Goal: Task Accomplishment & Management: Complete application form

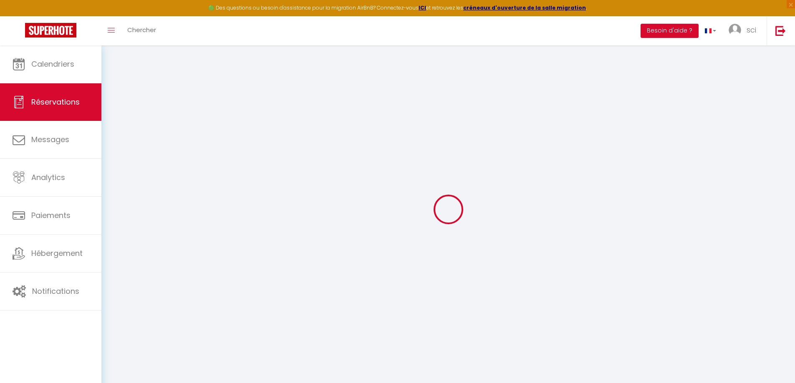
select select "not_cancelled"
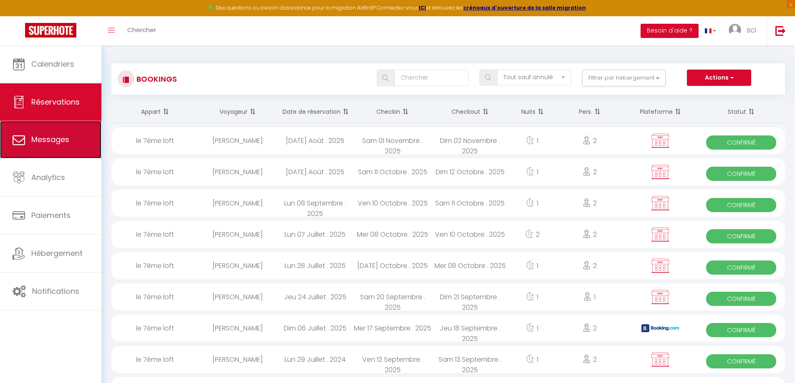
click at [38, 141] on span "Messages" at bounding box center [50, 139] width 38 height 10
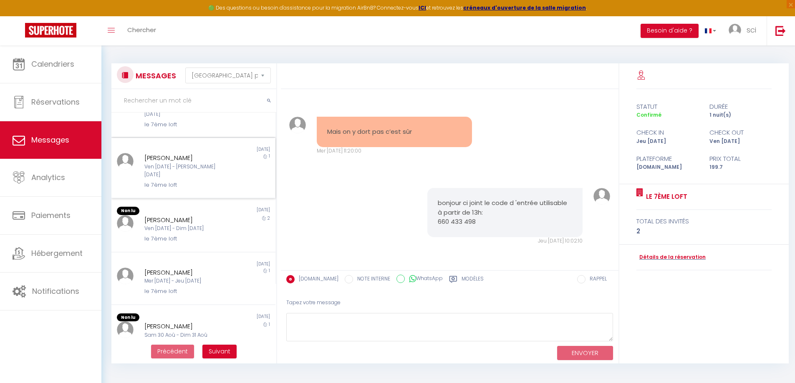
scroll to position [111, 0]
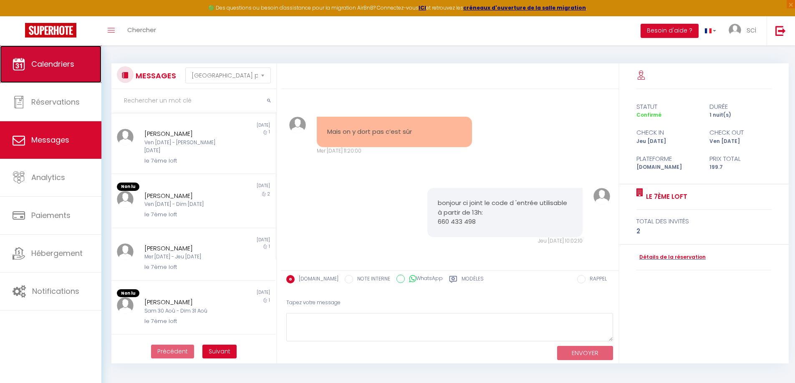
click at [45, 70] on link "Calendriers" at bounding box center [50, 64] width 101 height 38
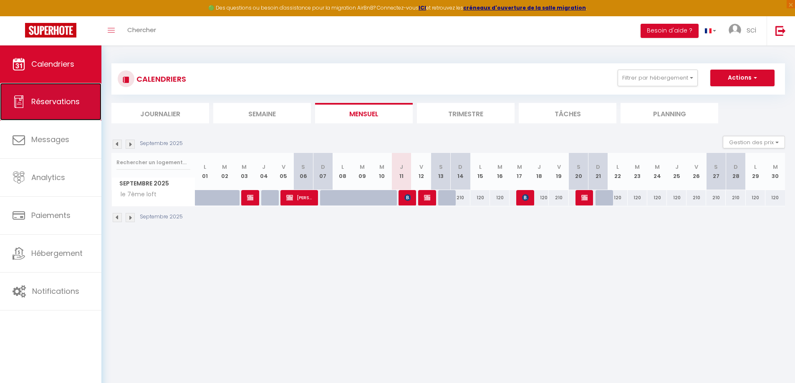
click at [39, 105] on span "Réservations" at bounding box center [55, 101] width 48 height 10
select select "not_cancelled"
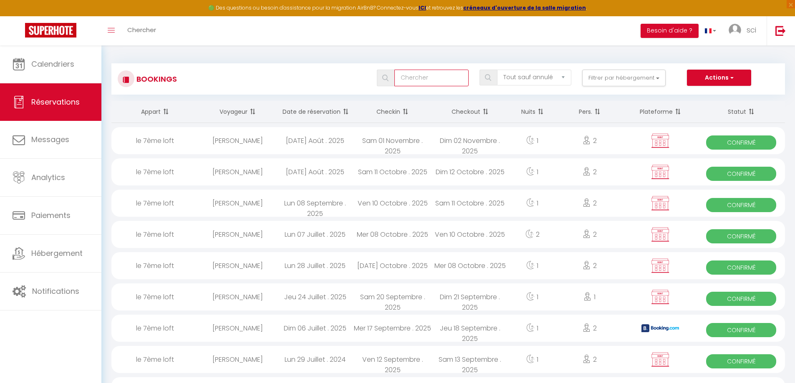
click at [421, 77] on input "text" at bounding box center [431, 78] width 74 height 17
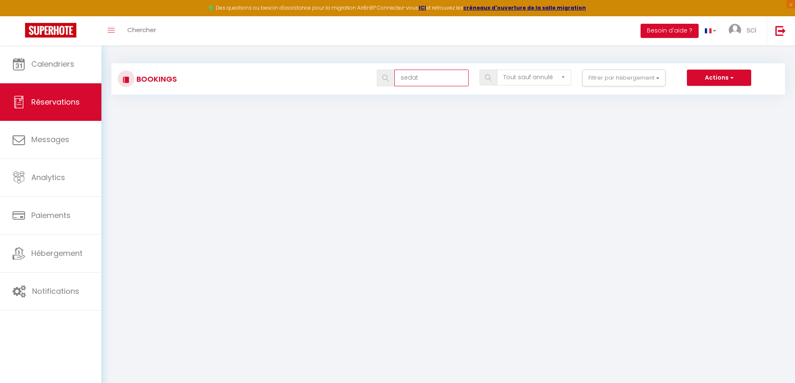
type input "sedat"
click at [428, 83] on input "sedat" at bounding box center [431, 78] width 74 height 17
click at [709, 81] on button "Actions" at bounding box center [719, 78] width 64 height 17
click at [421, 77] on input "sedat" at bounding box center [431, 78] width 74 height 17
click at [381, 82] on span at bounding box center [386, 78] width 18 height 17
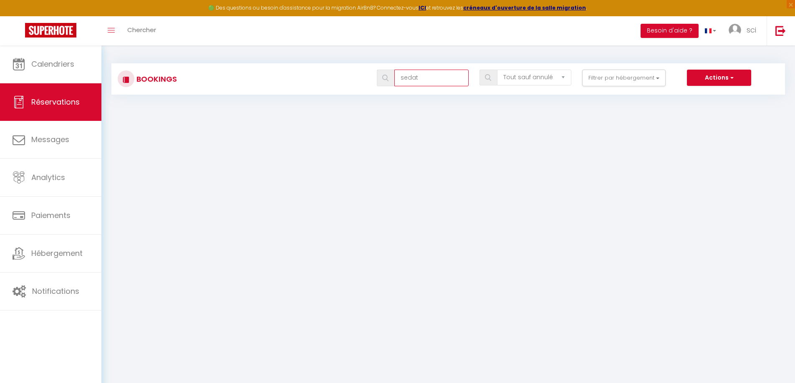
click at [436, 79] on input "sedat" at bounding box center [431, 78] width 74 height 17
click at [724, 88] on div "sedat Tous les statuts Annulé Confirmé Non Confirmé Tout sauf annulé No Show Re…" at bounding box center [476, 79] width 616 height 19
click at [719, 77] on button "Actions" at bounding box center [719, 78] width 64 height 17
click at [693, 94] on link "Nouvelle Réservation" at bounding box center [705, 96] width 89 height 11
select select
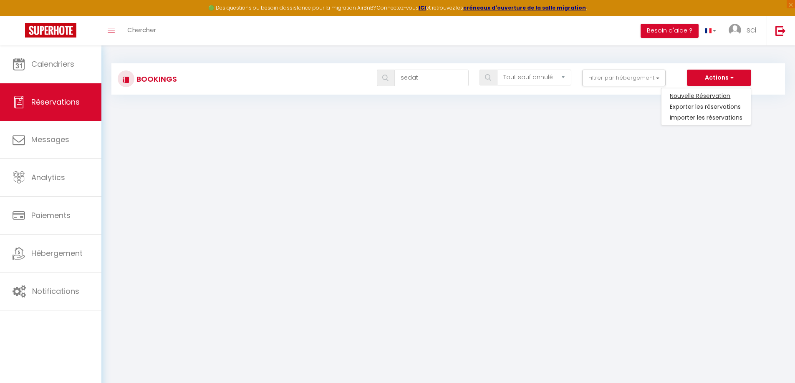
select select
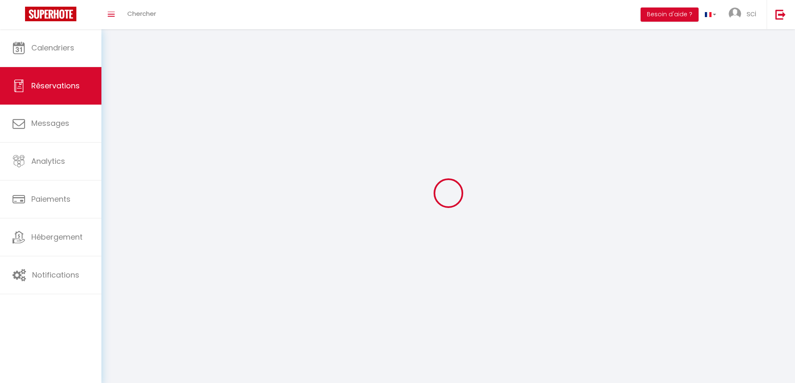
select select
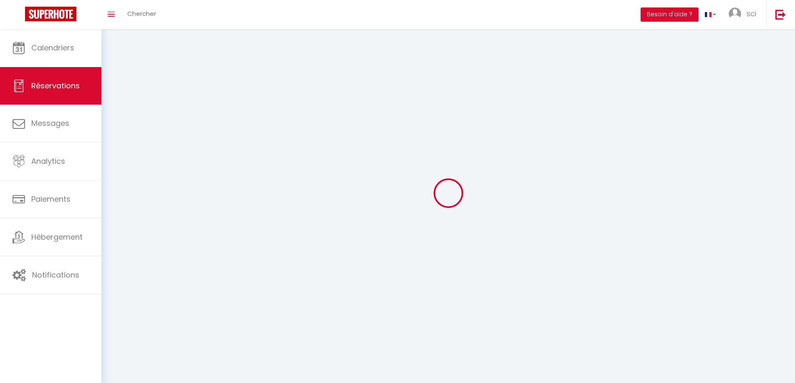
select select
checkbox input "false"
select select
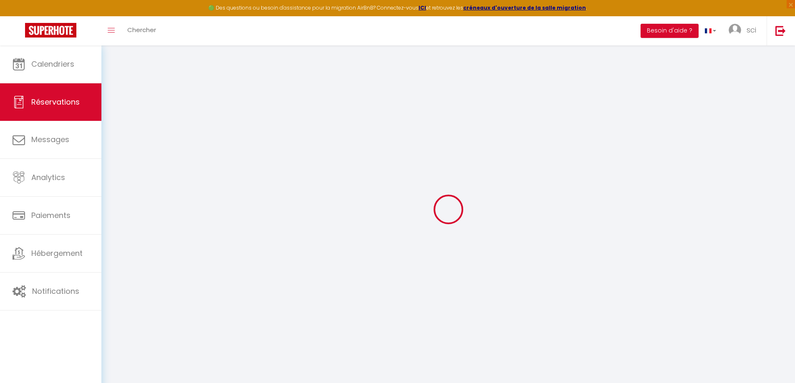
select select
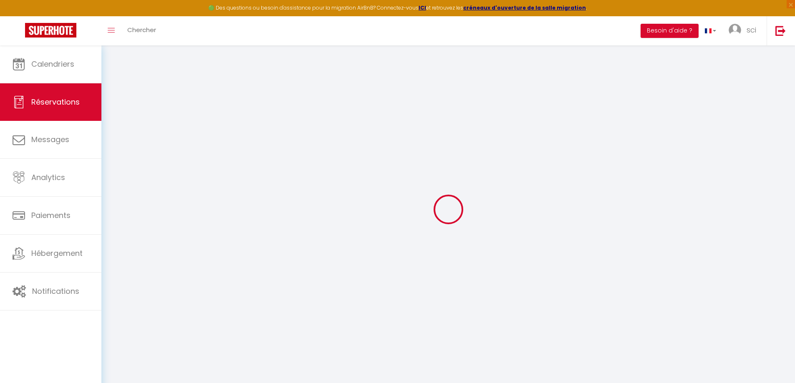
select select
checkbox input "false"
select select
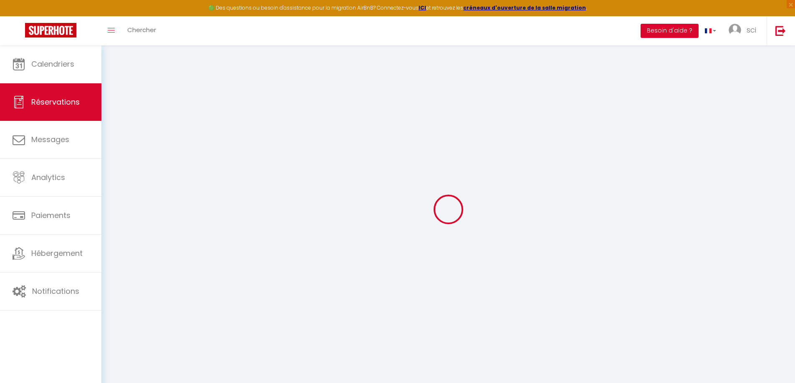
select select
checkbox input "false"
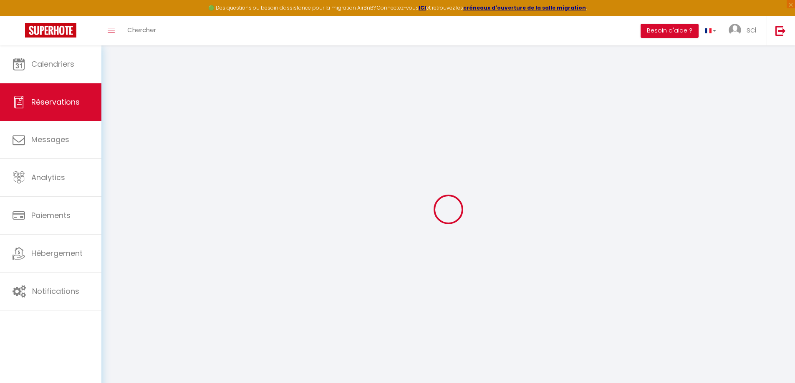
select select
checkbox input "false"
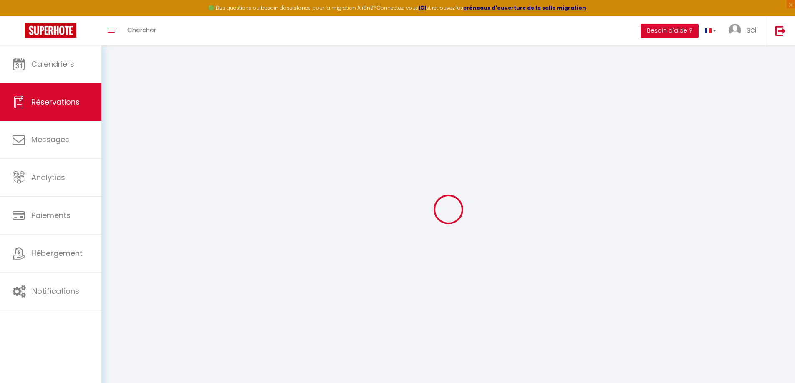
select select
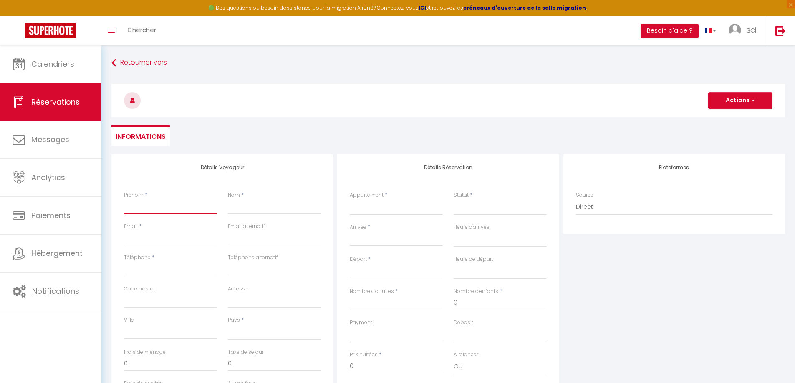
click at [151, 202] on input "Prénom" at bounding box center [170, 206] width 93 height 15
type input "s"
select select
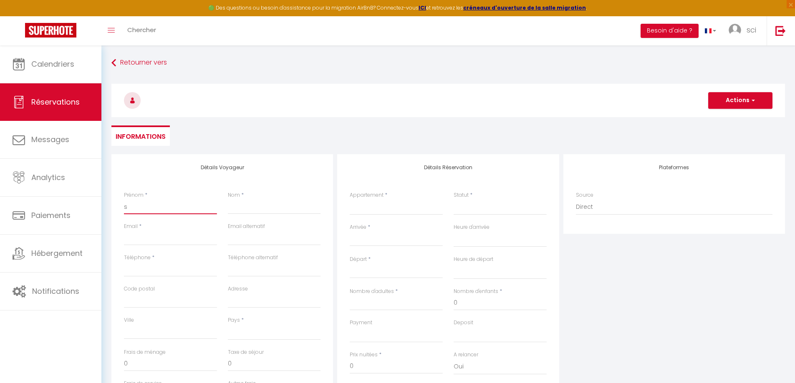
select select
checkbox input "false"
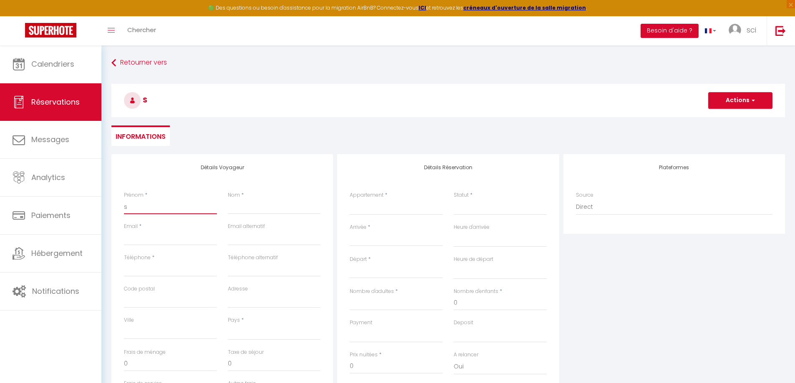
type input "se"
select select
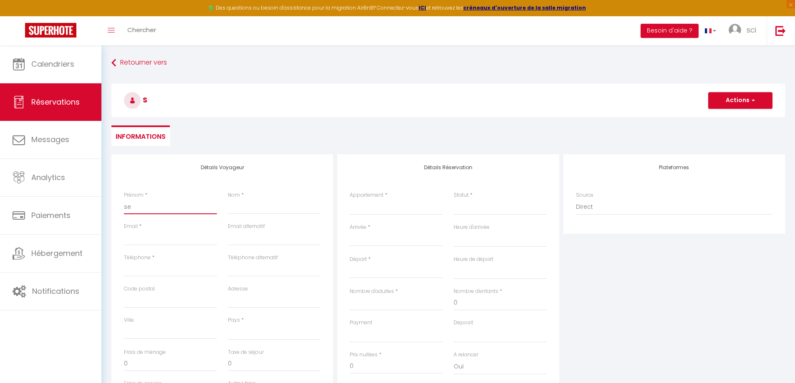
select select
checkbox input "false"
type input "sed"
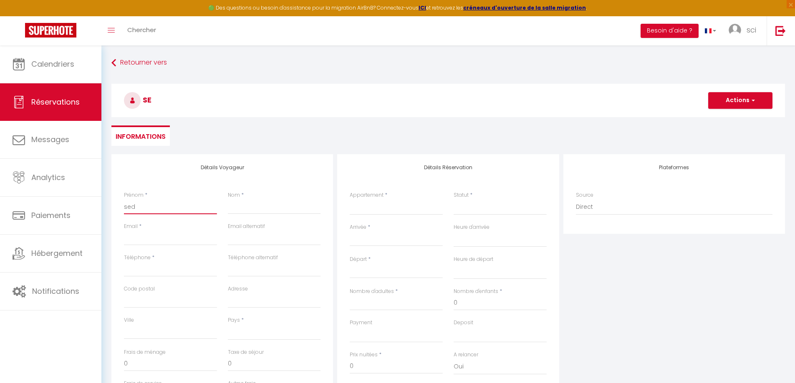
select select
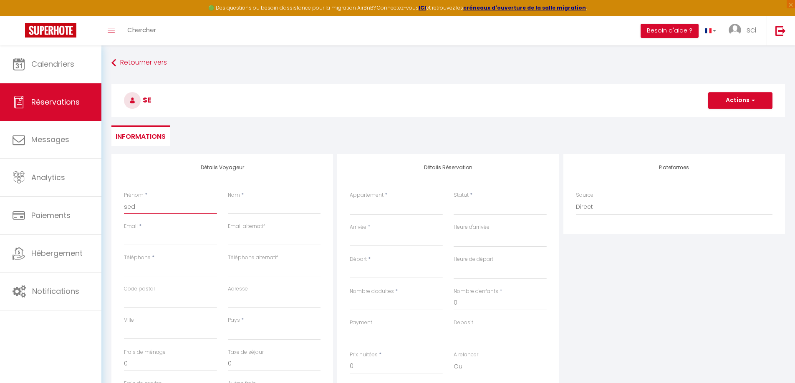
select select
checkbox input "false"
type input "seda"
select select
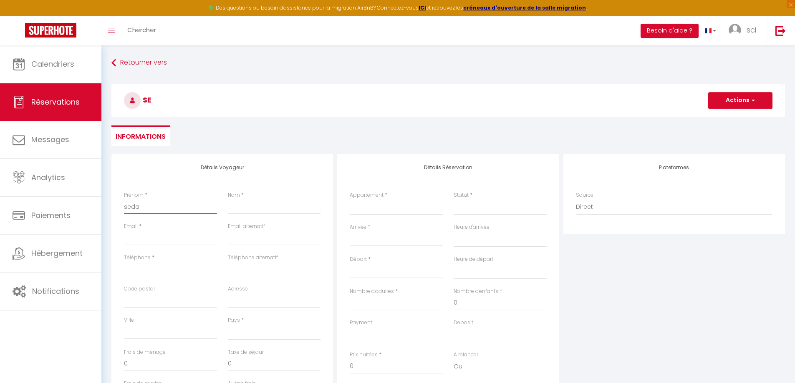
select select
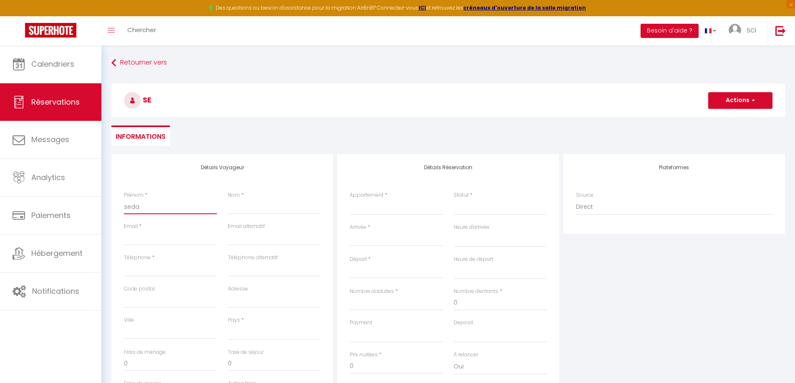
select select
checkbox input "false"
type input "sedat"
select select
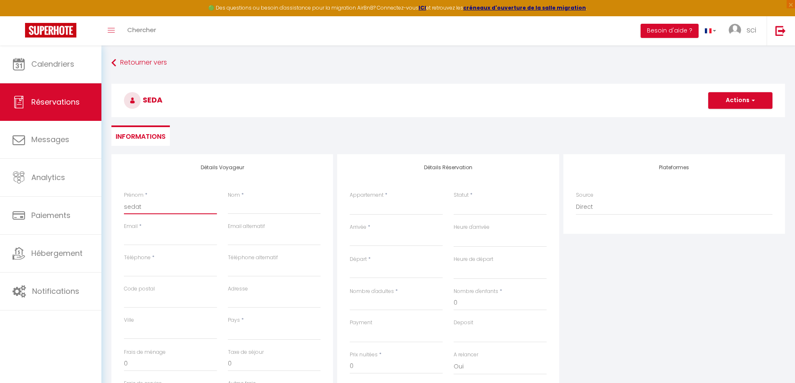
select select
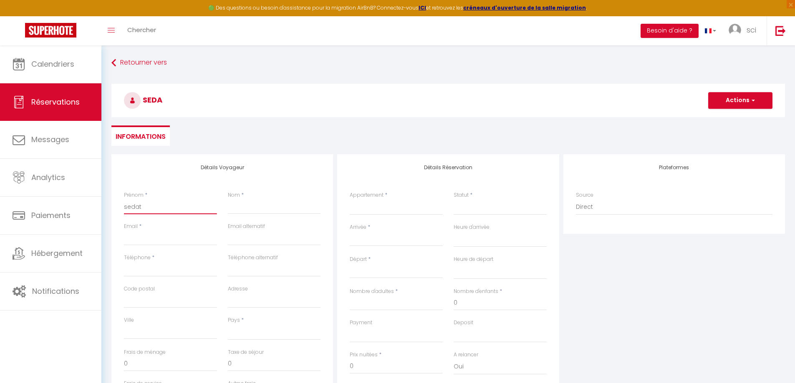
checkbox input "false"
type input "sedat"
click at [158, 235] on input "Email client" at bounding box center [170, 238] width 93 height 15
click at [252, 202] on input "Nom" at bounding box center [274, 206] width 93 height 15
click at [110, 63] on div "Retourner vers sedat Actions Enregistrer Actions Enregistrer [PERSON_NAME] et é…" at bounding box center [448, 104] width 684 height 99
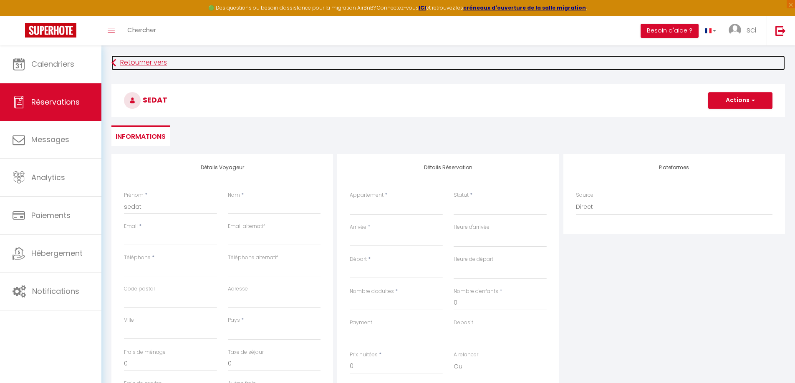
click at [114, 63] on icon at bounding box center [113, 62] width 5 height 15
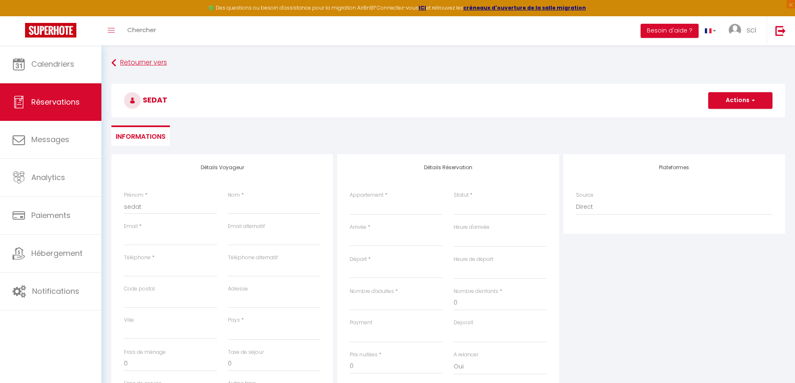
select select "not_cancelled"
